Goal: Task Accomplishment & Management: Manage account settings

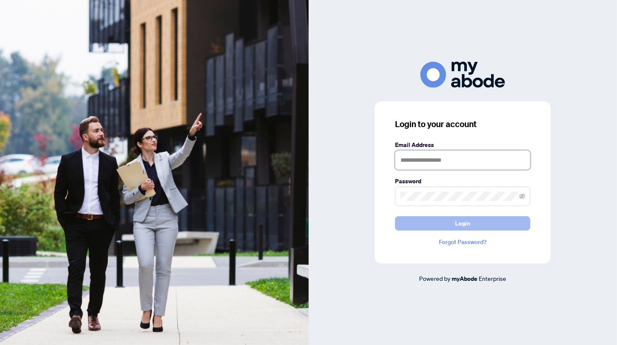
type input "**********"
click at [458, 224] on span "Login" at bounding box center [462, 224] width 15 height 14
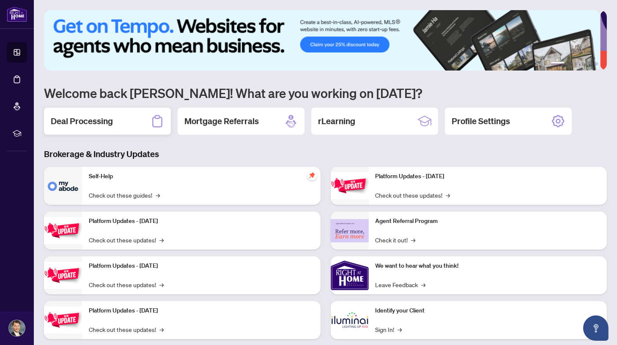
click at [121, 123] on div "Deal Processing" at bounding box center [107, 121] width 127 height 27
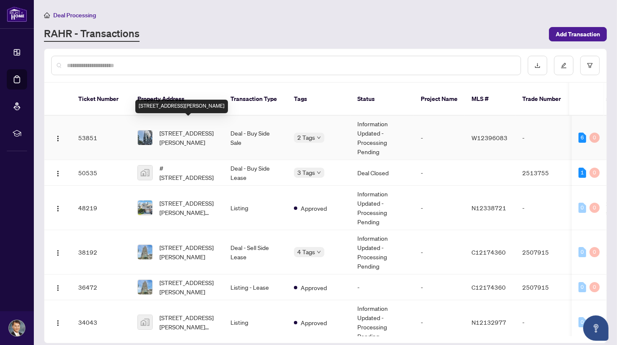
click at [204, 128] on span "[STREET_ADDRESS][PERSON_NAME]" at bounding box center [187, 137] width 57 height 19
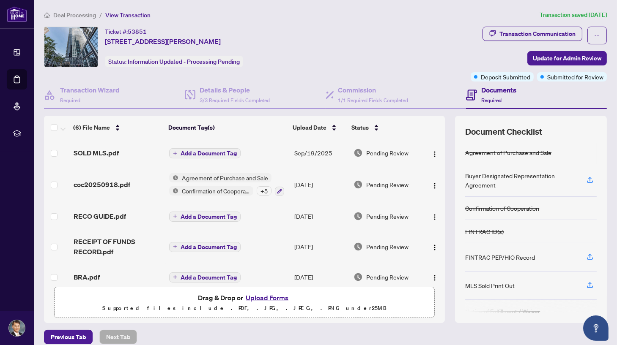
click at [399, 47] on div "Ticket #: 53851 [STREET_ADDRESS][PERSON_NAME] Status: Information Updated - Pro…" at bounding box center [255, 47] width 423 height 41
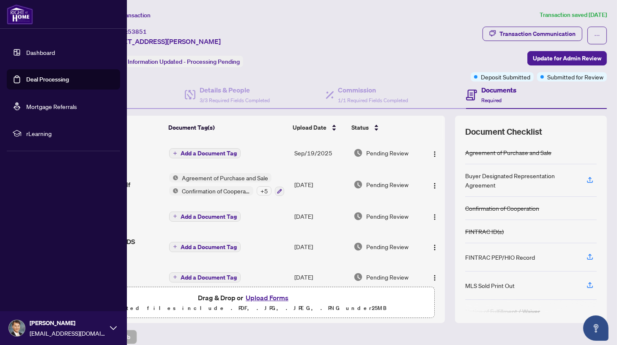
click at [45, 80] on link "Deal Processing" at bounding box center [47, 80] width 43 height 8
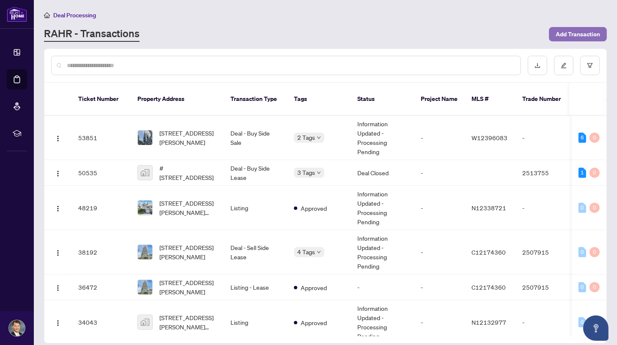
click at [582, 34] on span "Add Transaction" at bounding box center [577, 34] width 44 height 14
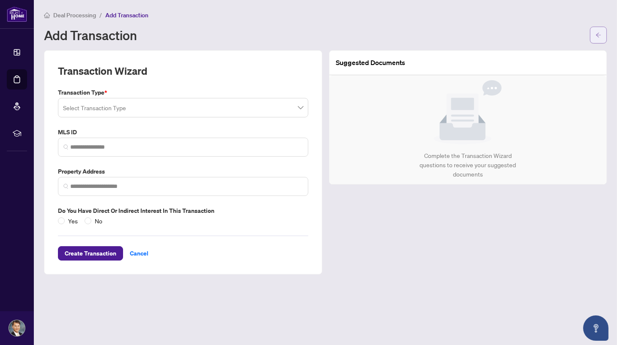
click at [600, 31] on span "button" at bounding box center [598, 35] width 6 height 14
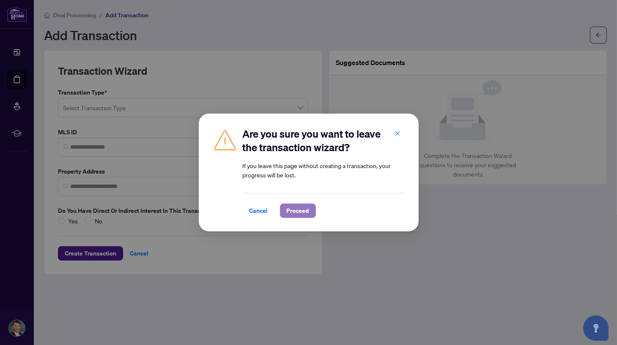
click at [303, 214] on span "Proceed" at bounding box center [298, 211] width 22 height 14
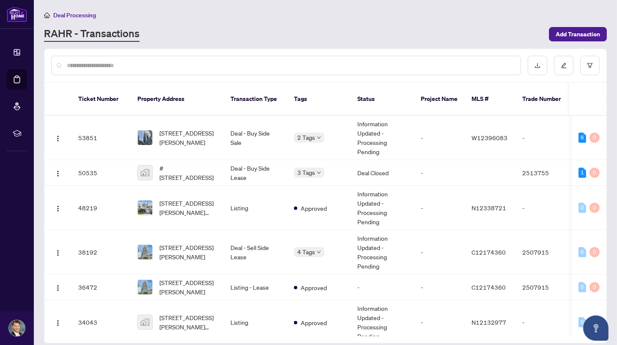
click at [401, 33] on div "RAHR - Transactions" at bounding box center [294, 34] width 500 height 15
